Goal: Task Accomplishment & Management: Complete application form

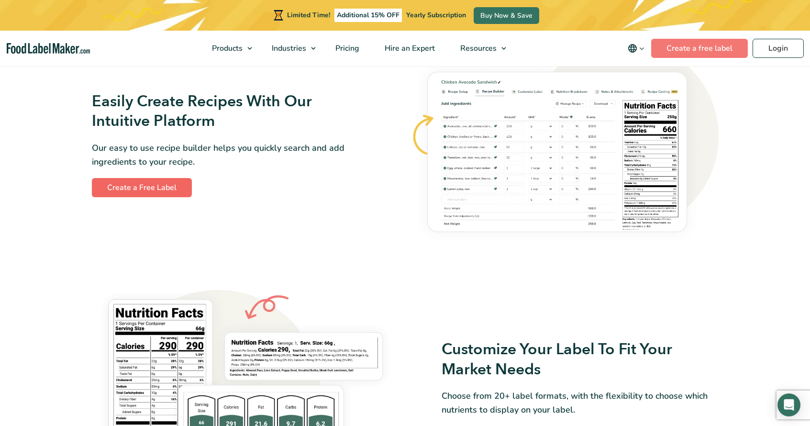
scroll to position [635, 0]
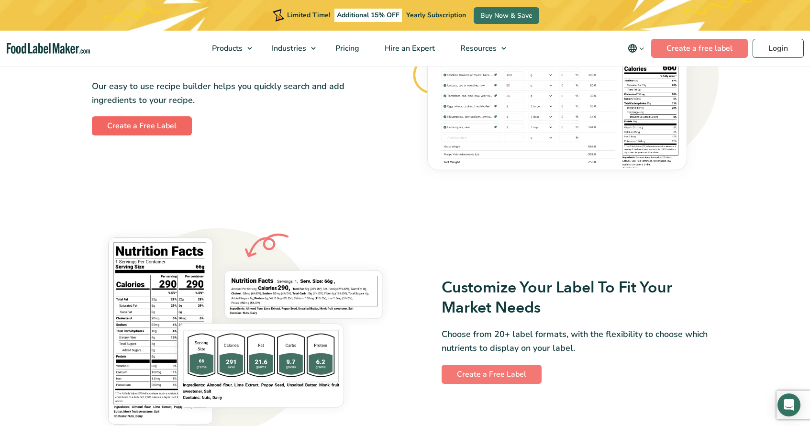
click at [154, 129] on link "Create a Free Label" at bounding box center [142, 125] width 100 height 19
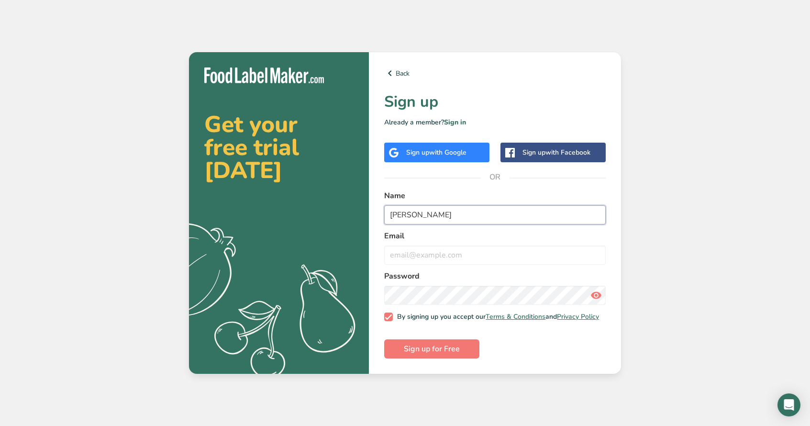
type input "[PERSON_NAME]"
type input "H"
type input "[EMAIL_ADDRESS][DOMAIN_NAME]"
click at [429, 208] on input "[PERSON_NAME]" at bounding box center [494, 214] width 221 height 19
click at [438, 352] on span "Sign up for Free" at bounding box center [432, 348] width 56 height 11
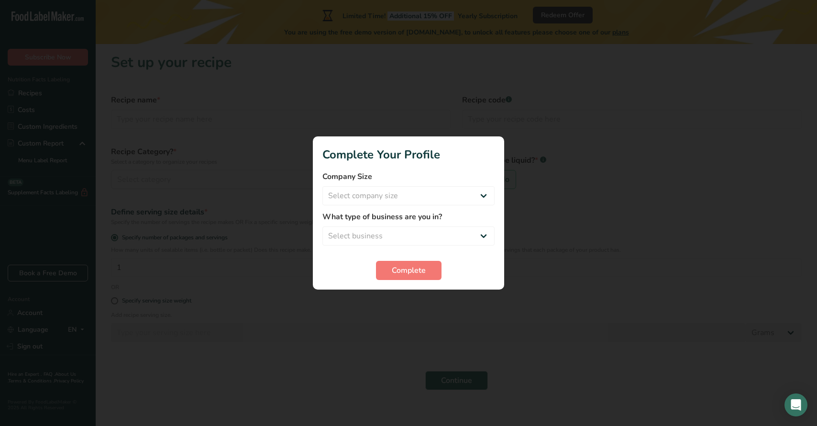
click at [423, 307] on div at bounding box center [408, 213] width 817 height 426
click at [423, 255] on form "Company Size Select company size Fewer than 10 Employees 10 to 50 Employees 51 …" at bounding box center [408, 225] width 172 height 109
click at [421, 263] on button "Complete" at bounding box center [409, 270] width 66 height 19
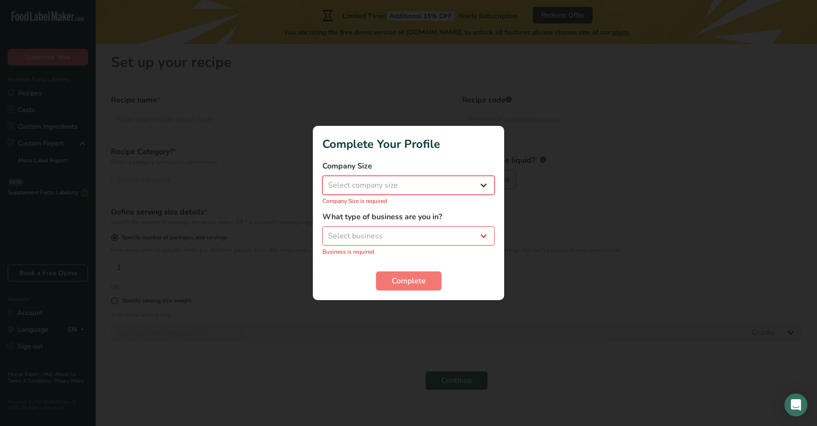
select select "3"
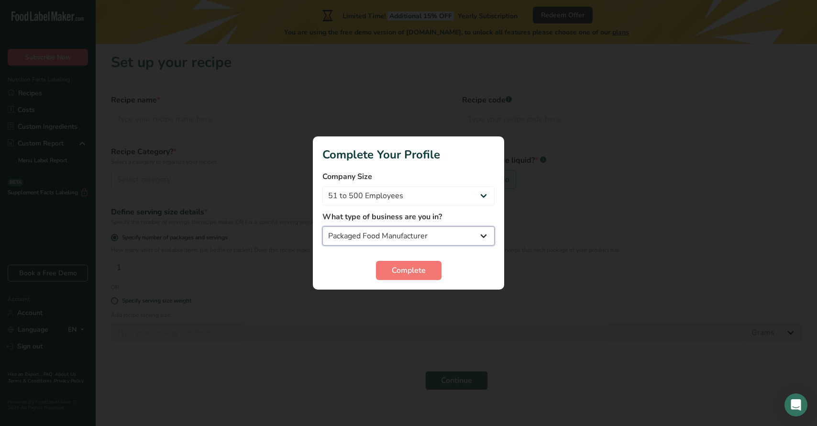
select select "8"
click at [399, 262] on button "Complete" at bounding box center [409, 270] width 66 height 19
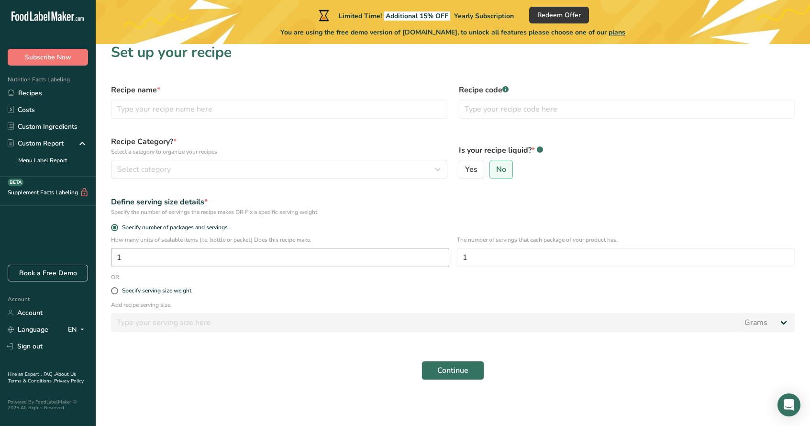
scroll to position [10, 0]
click at [470, 175] on label "Yes" at bounding box center [472, 169] width 26 height 19
click at [465, 173] on input "Yes" at bounding box center [462, 169] width 6 height 6
radio input "true"
select select "22"
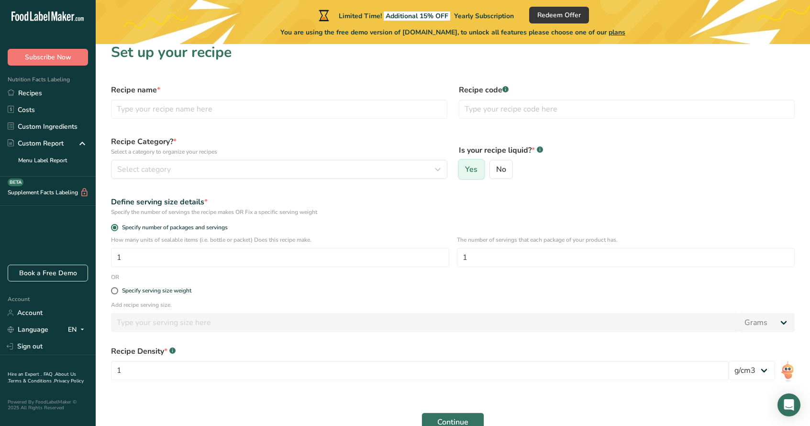
radio input "false"
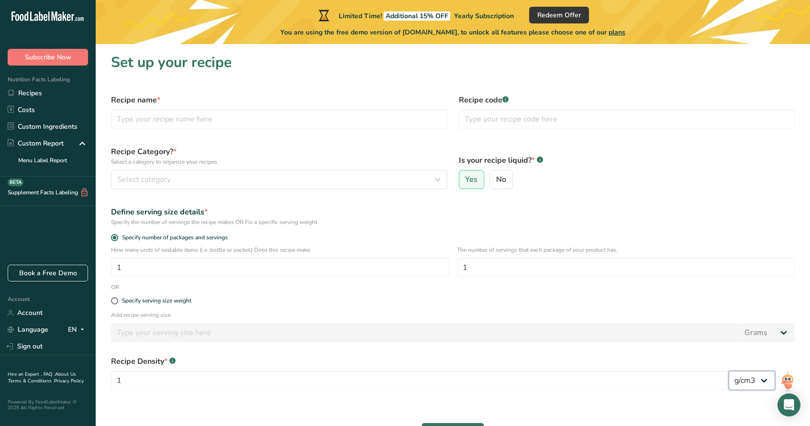
scroll to position [0, 0]
